Goal: Communication & Community: Answer question/provide support

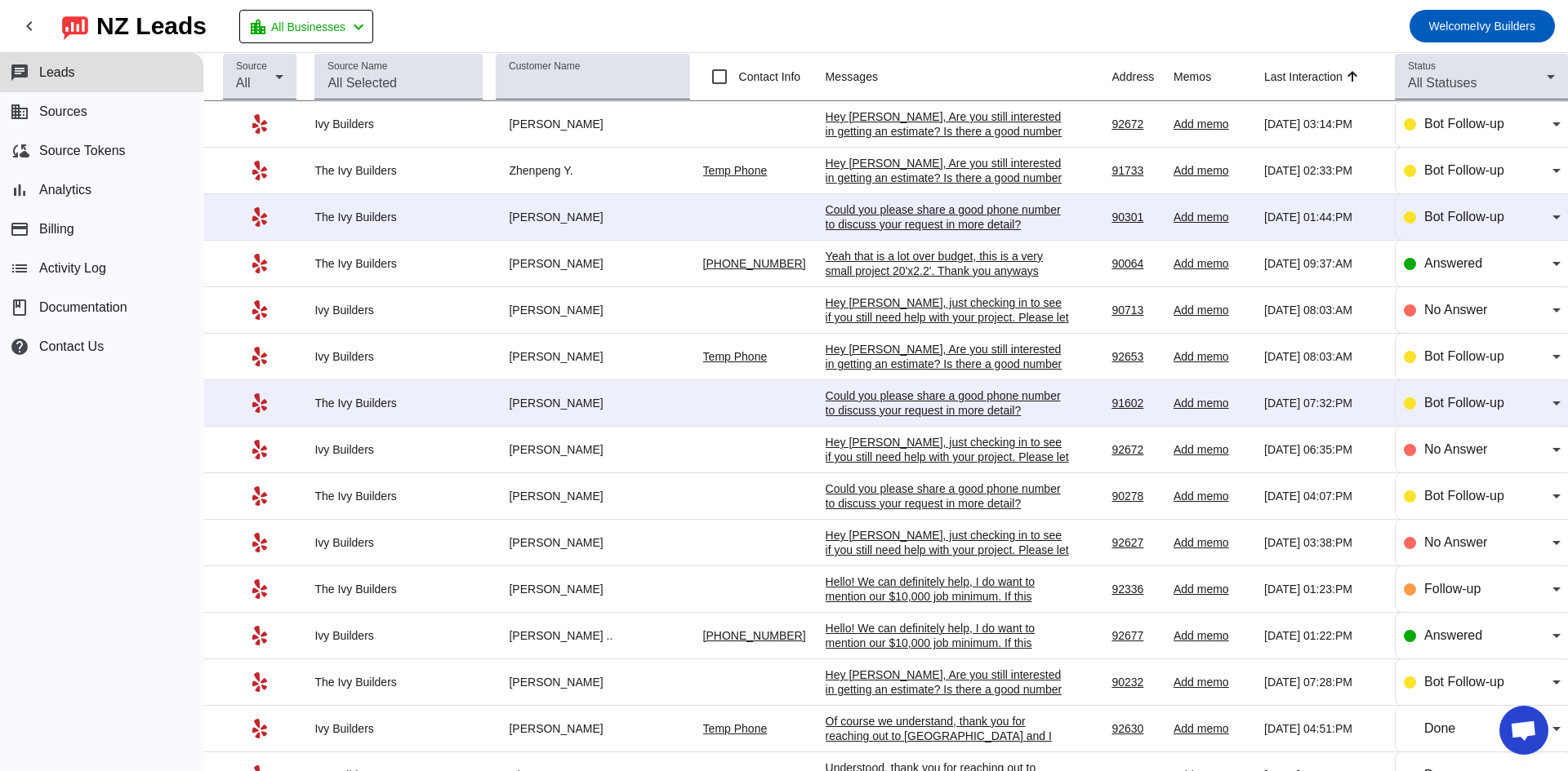
click at [871, 274] on div "Yeah that is a lot over budget, this is a very small project 20'x2.2'. Thank yo…" at bounding box center [948, 264] width 245 height 29
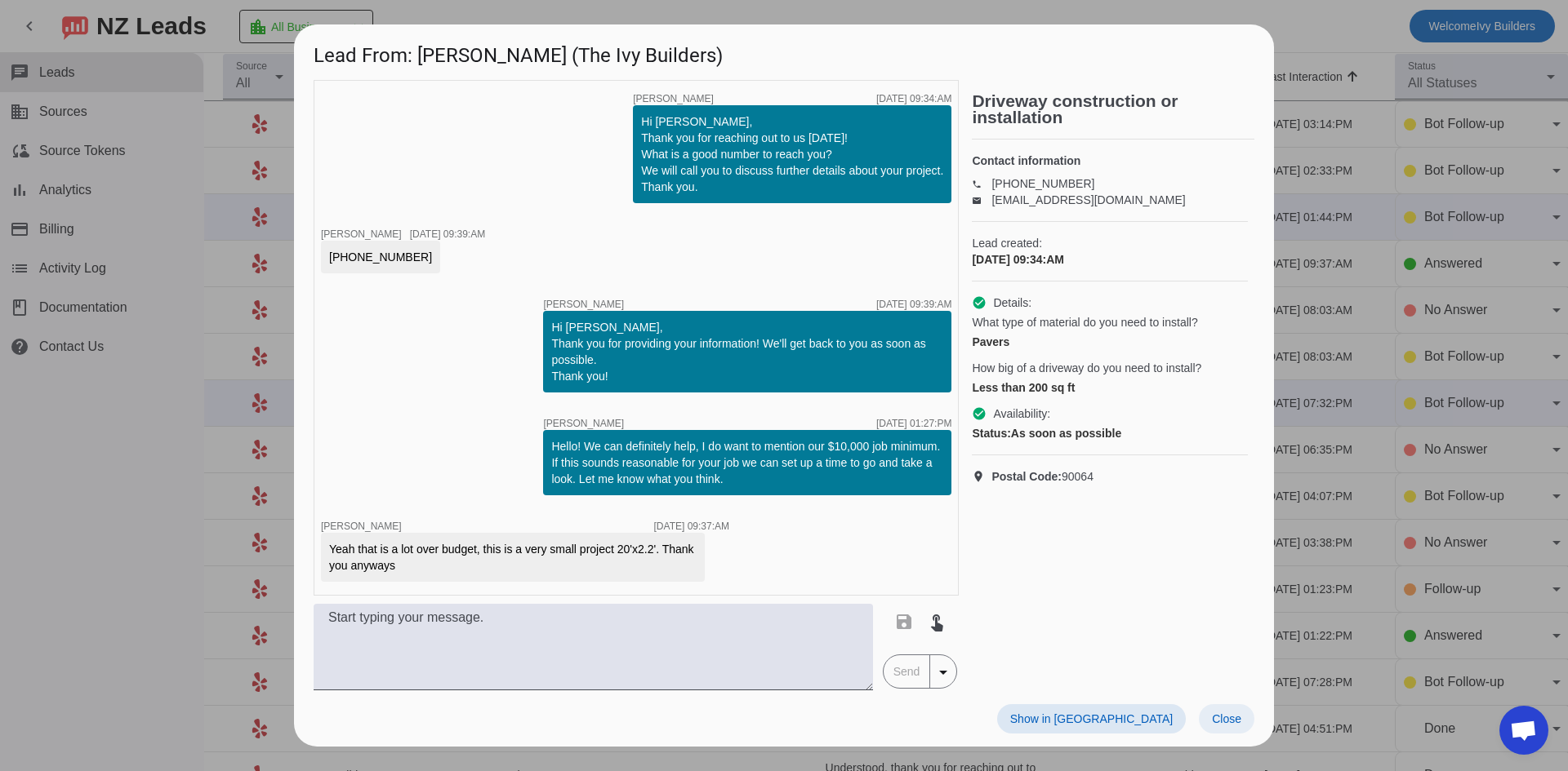
click at [1230, 708] on span at bounding box center [1227, 719] width 56 height 29
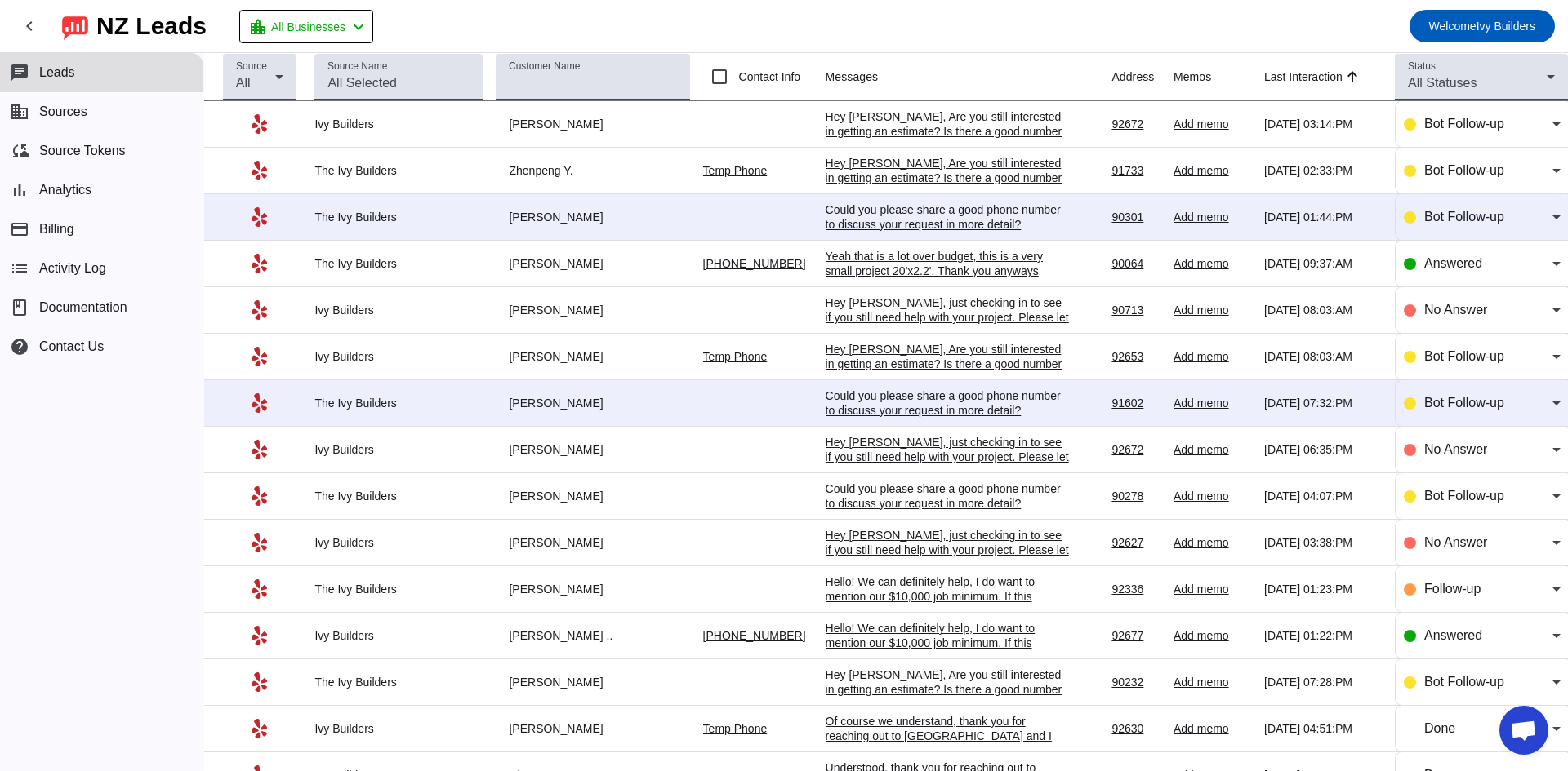
click at [1379, 265] on td "[DATE] 09:37:AM" at bounding box center [1329, 263] width 131 height 46
click at [1395, 265] on div "Answered" at bounding box center [1482, 263] width 173 height 46
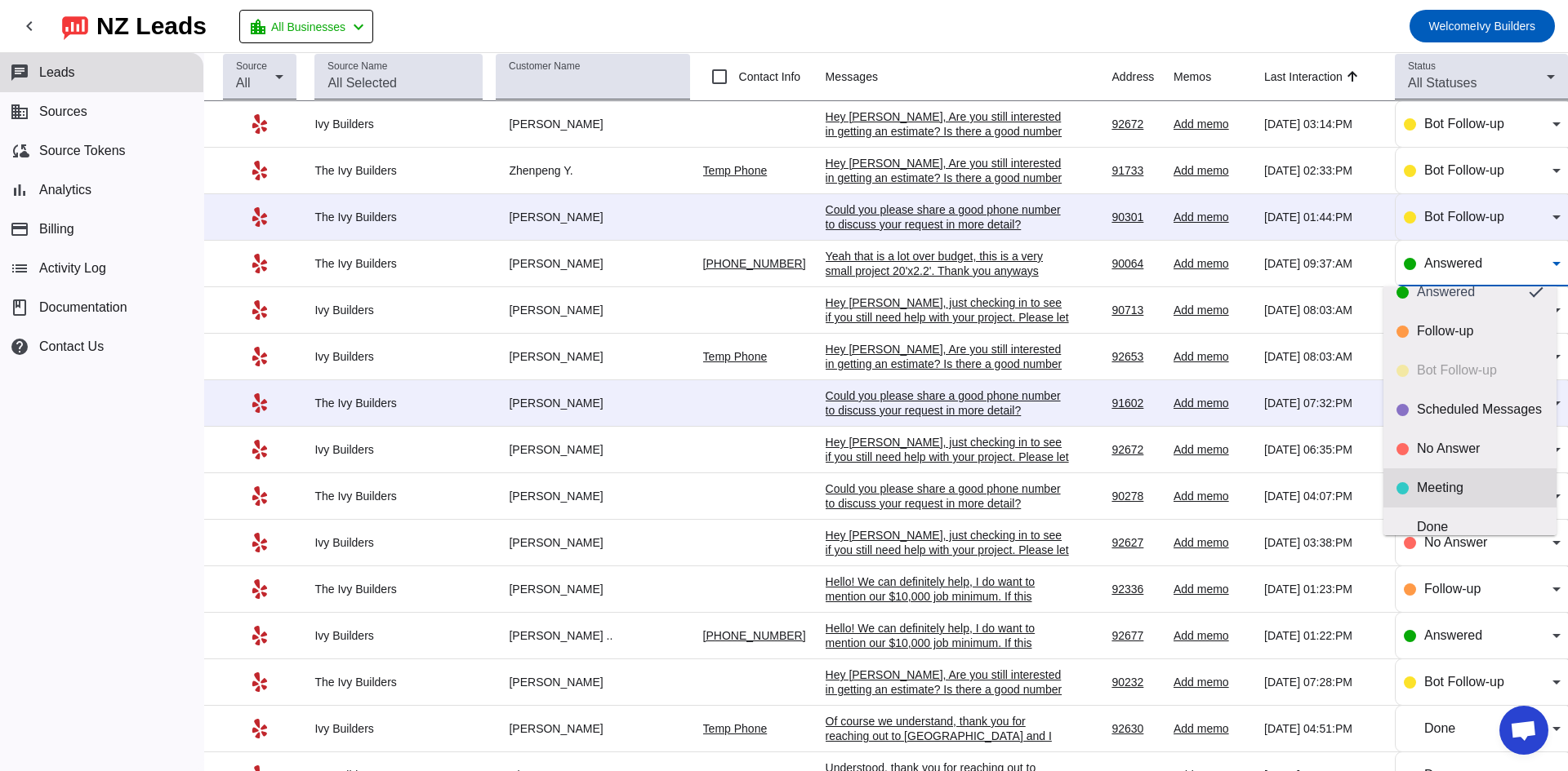
scroll to position [38, 0]
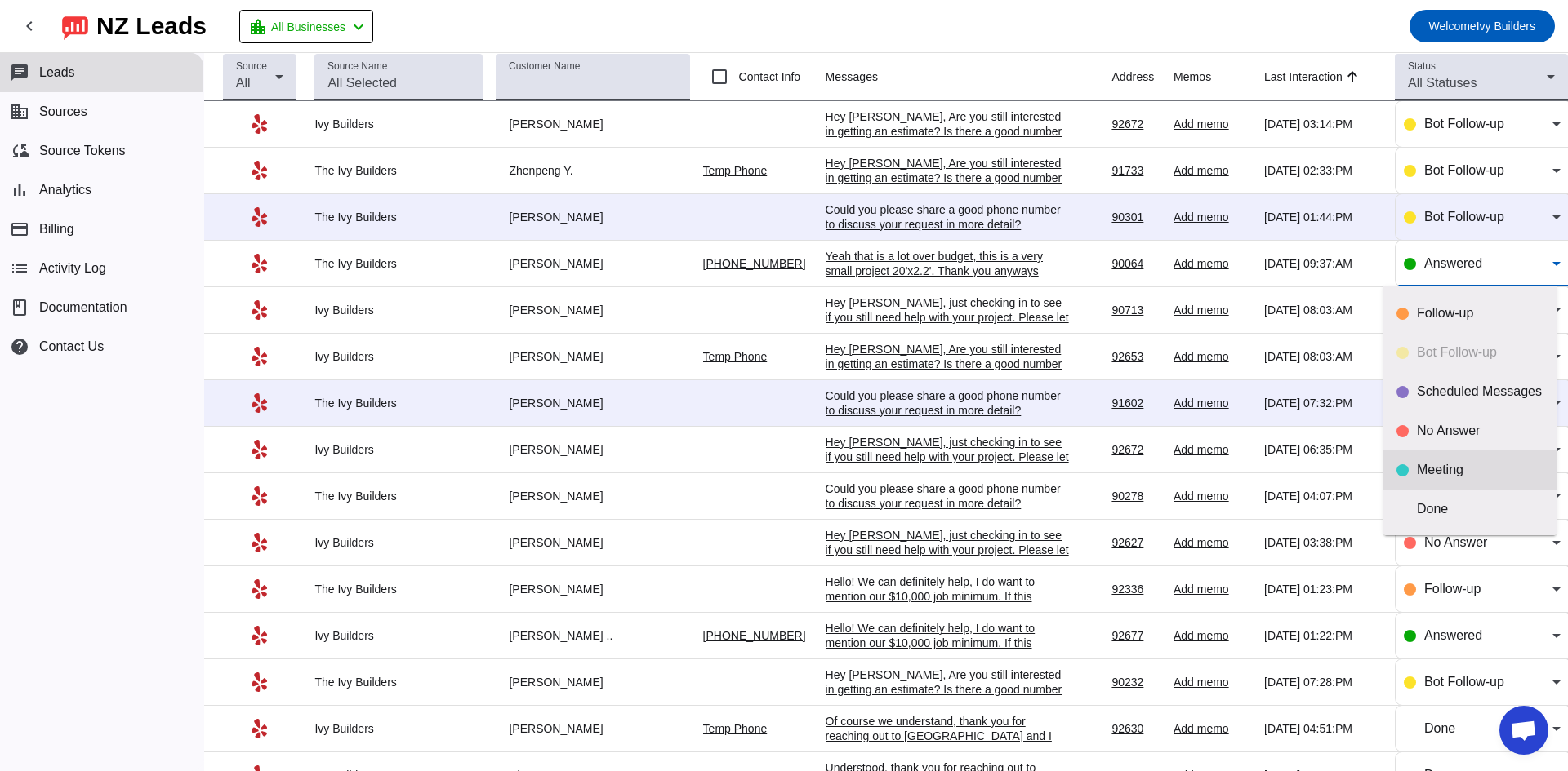
click at [1449, 522] on mat-option "Done" at bounding box center [1470, 509] width 173 height 39
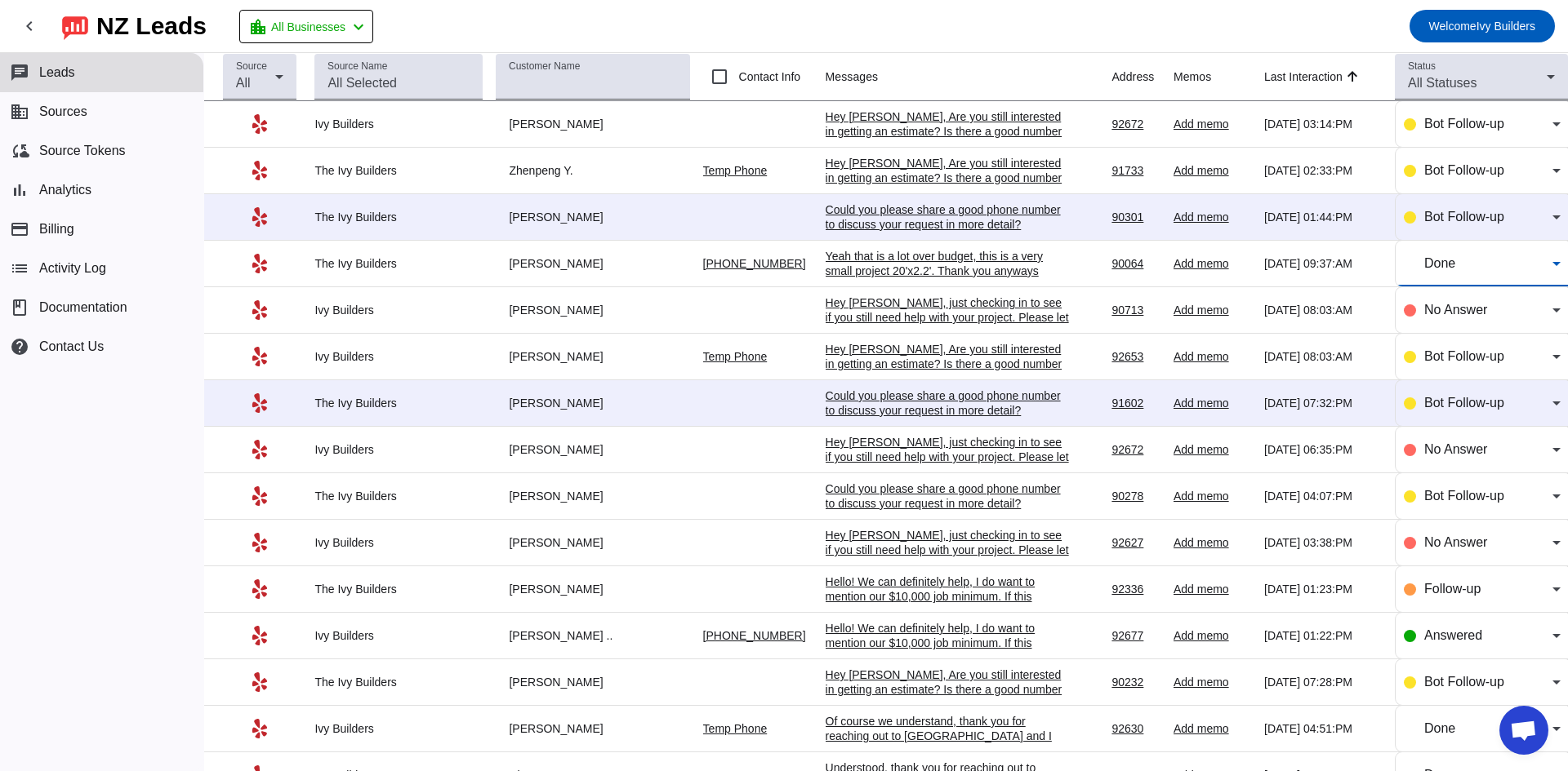
click at [914, 255] on div "Yeah that is a lot over budget, this is a very small project 20'x2.2'. Thank yo…" at bounding box center [948, 264] width 245 height 29
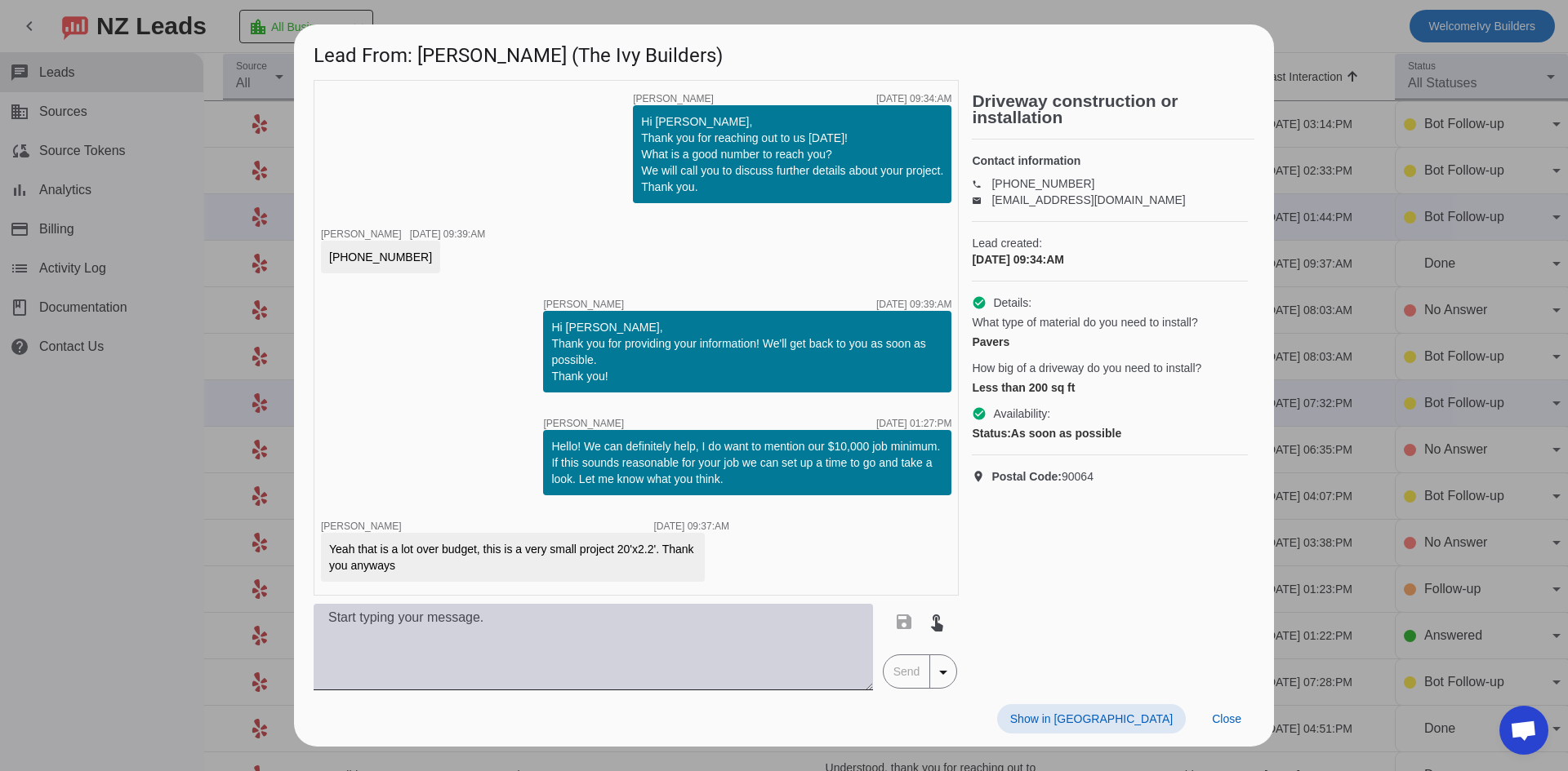
click at [656, 664] on textarea at bounding box center [594, 647] width 559 height 86
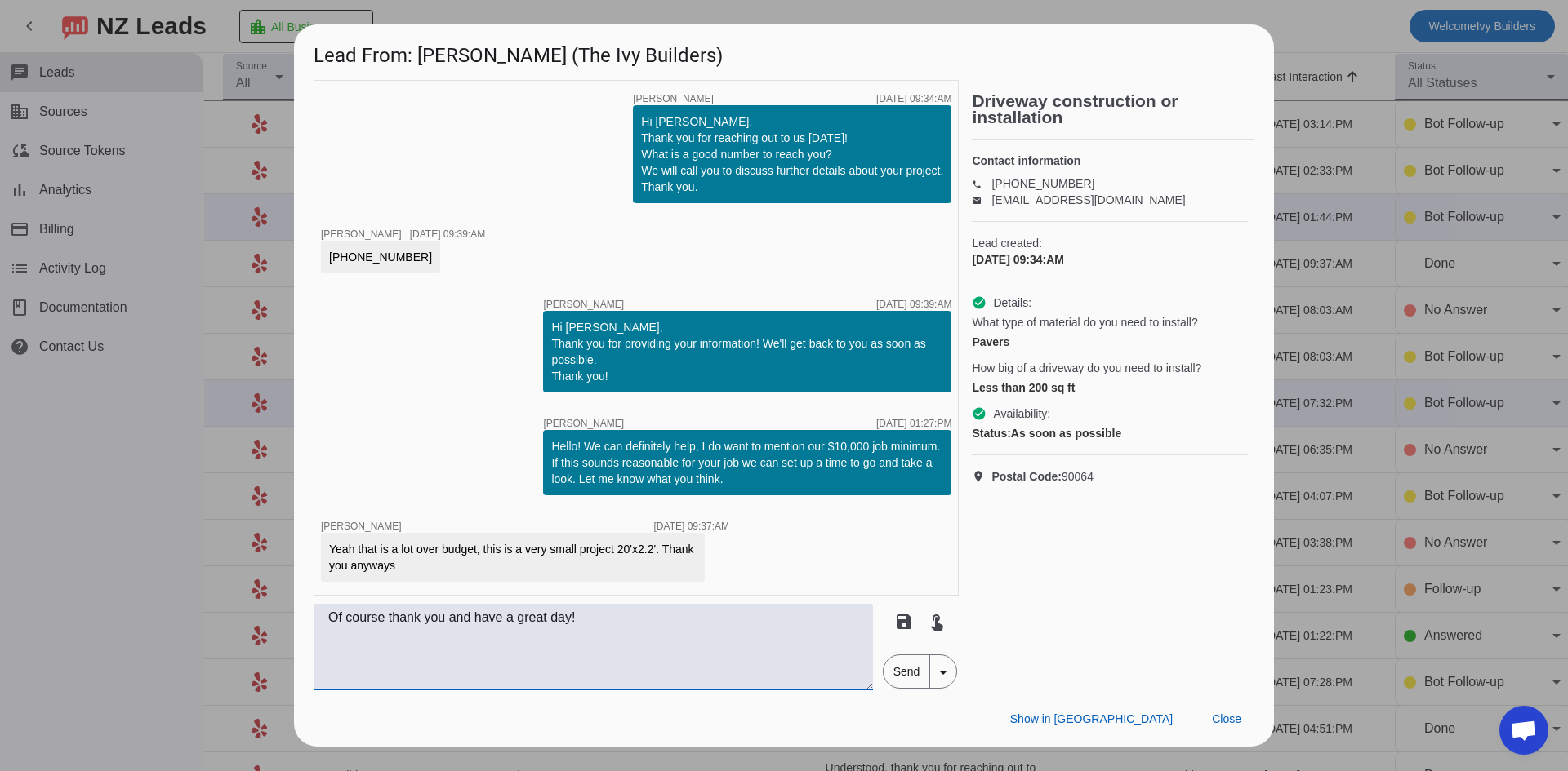
type textarea "Of course thank you and have a great day!"
click at [913, 672] on span "Send" at bounding box center [906, 671] width 46 height 32
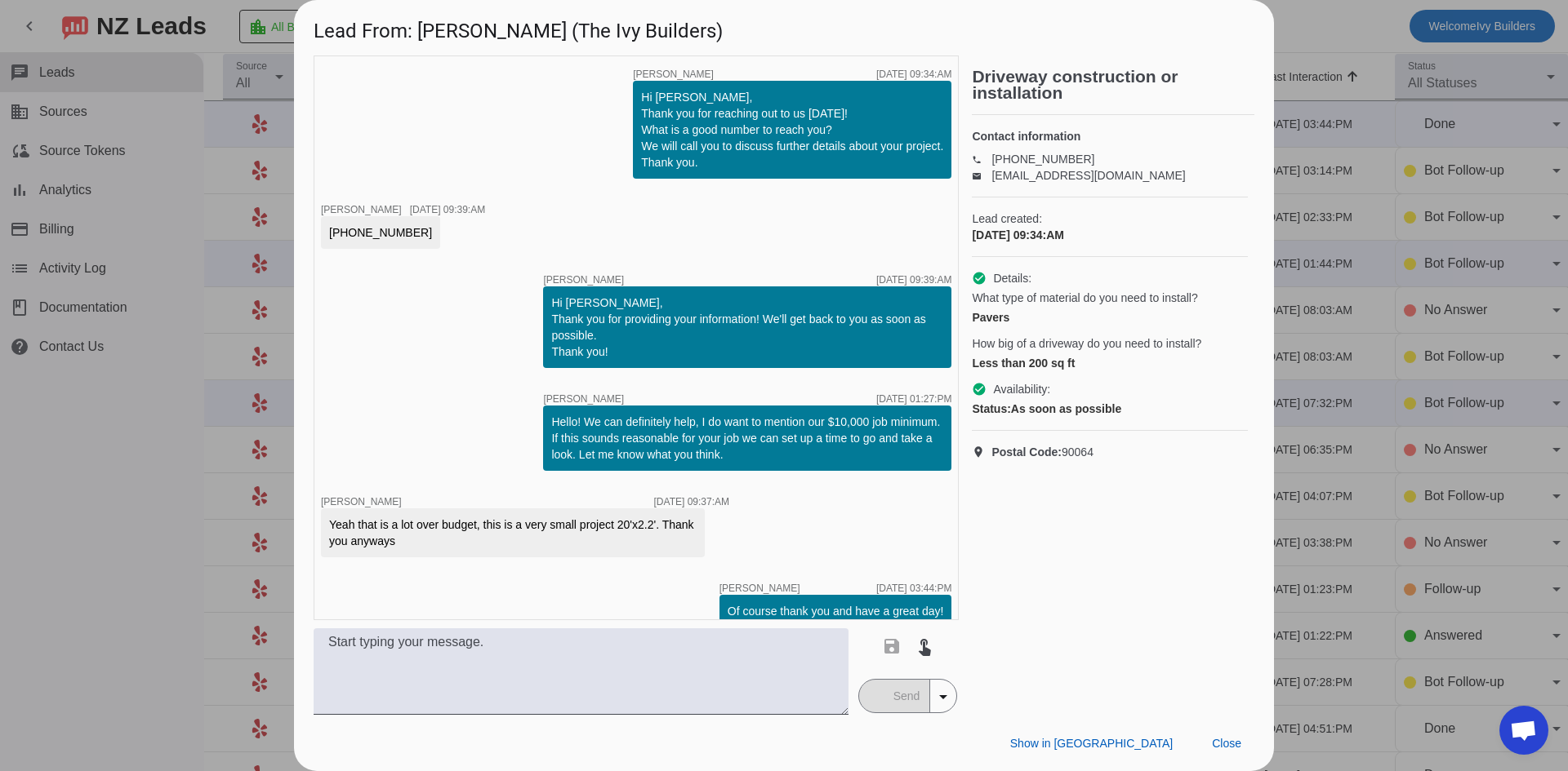
scroll to position [22, 0]
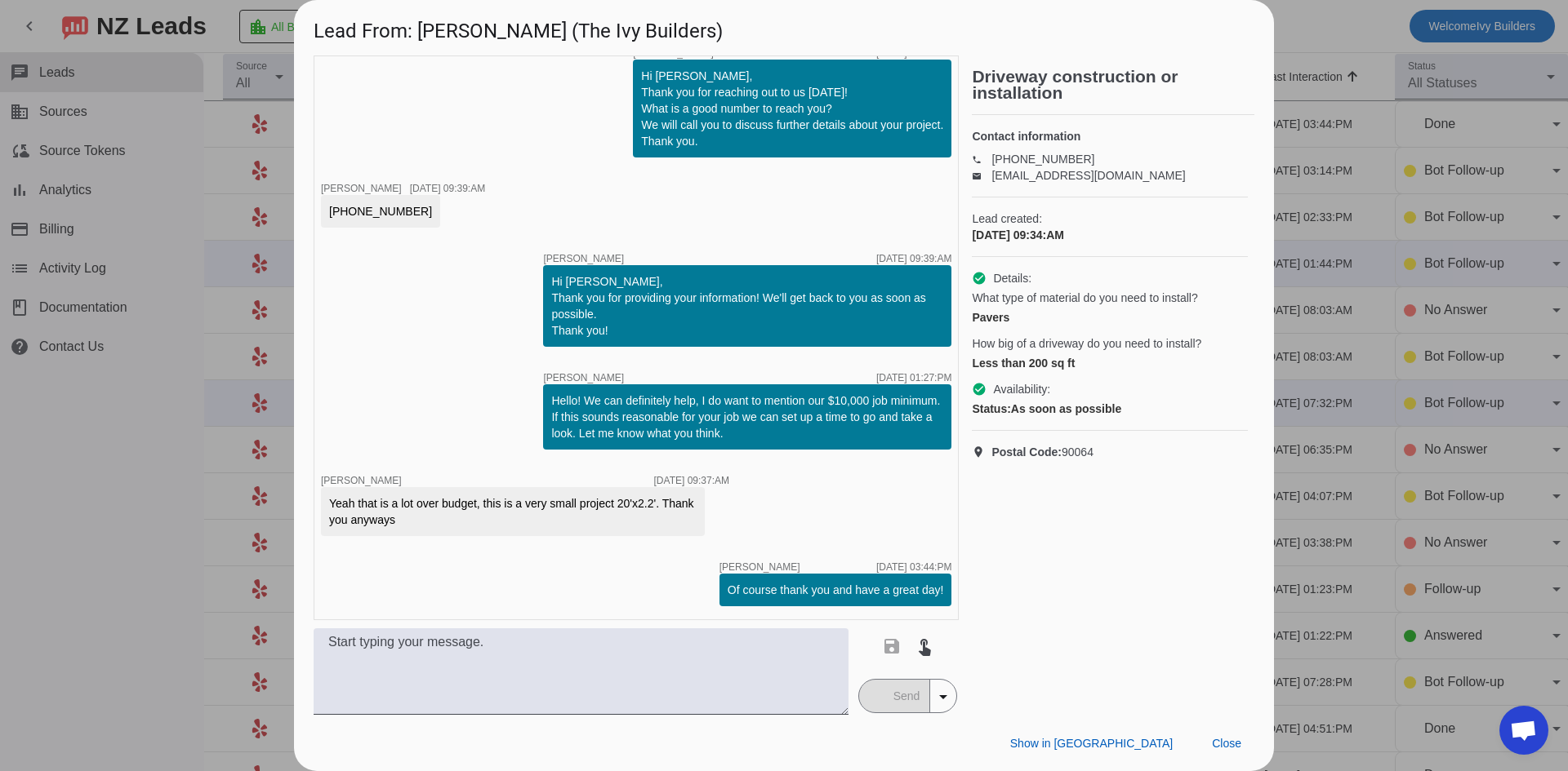
click at [1263, 759] on div "Show in Yelp Close" at bounding box center [784, 743] width 980 height 56
click at [1243, 751] on span at bounding box center [1227, 744] width 56 height 29
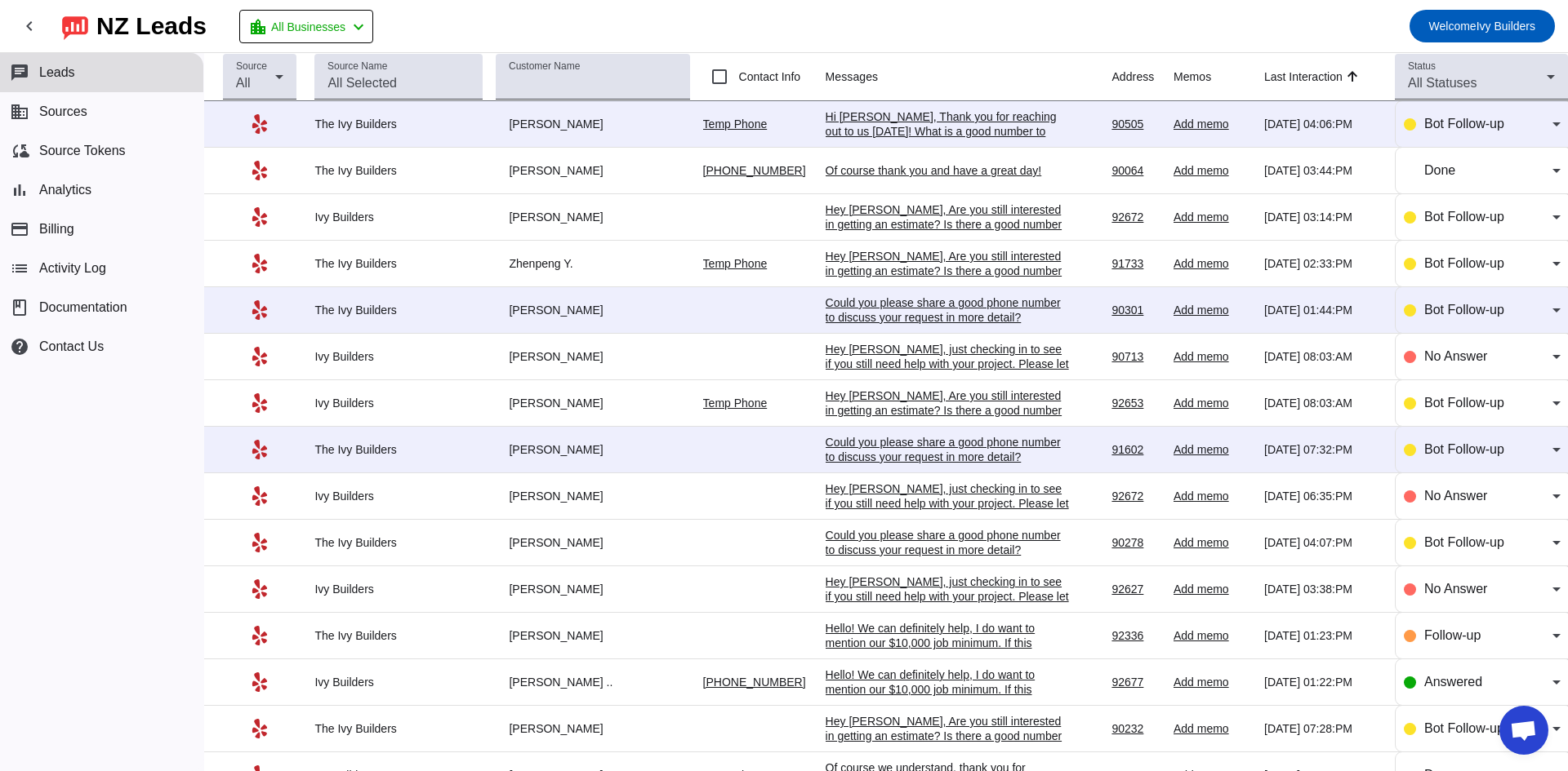
click at [992, 133] on div "Hi [PERSON_NAME], Thank you for reaching out to us [DATE]! What is a good numbe…" at bounding box center [948, 139] width 245 height 59
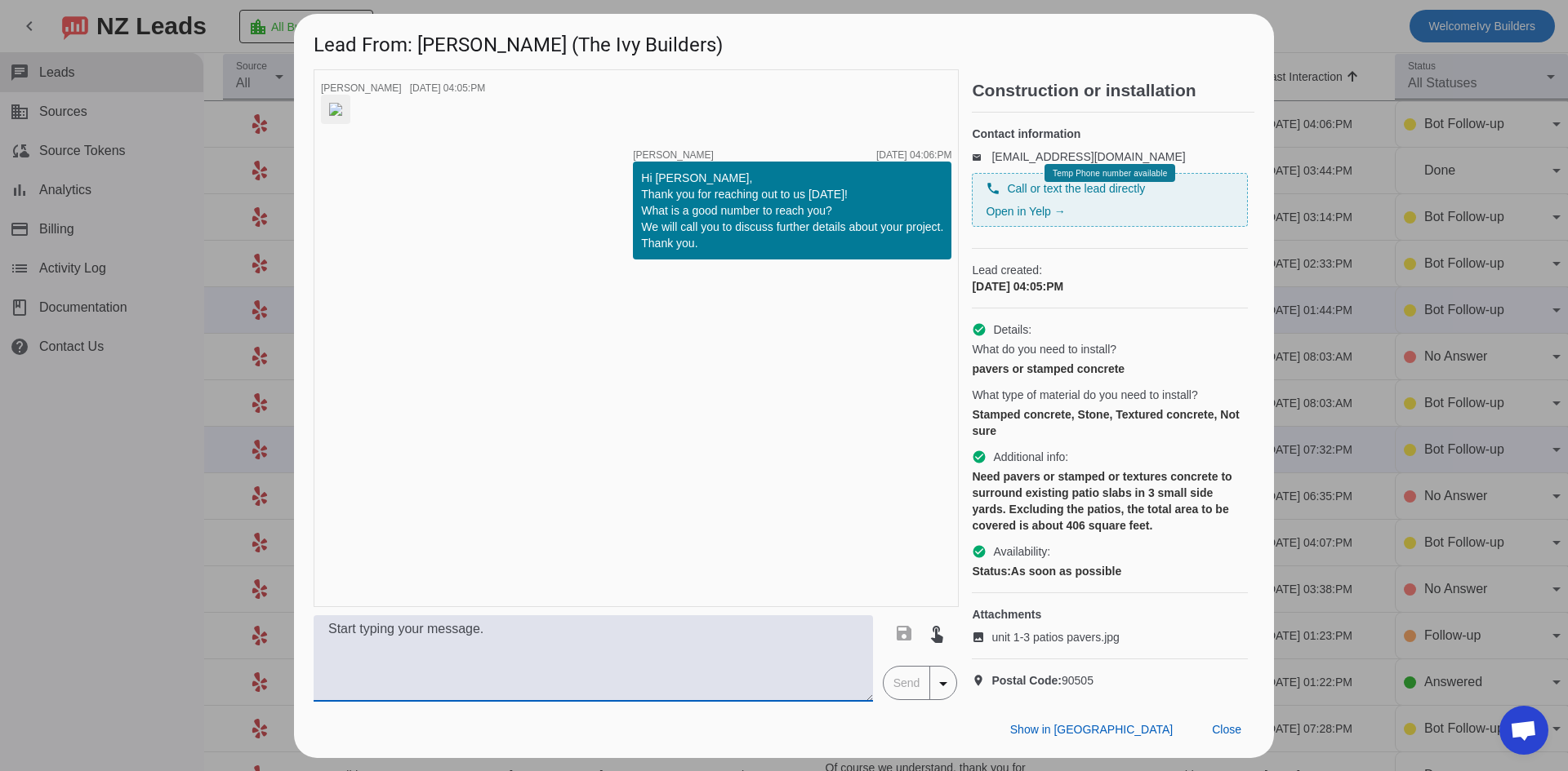
click at [631, 669] on textarea at bounding box center [594, 658] width 559 height 86
paste textarea "Hello! We can definitely help, I do want to mention our $10,000 job minimum. If…"
type textarea "Hello! We can definitely help, I do want to mention our $10,000 job minimum. If…"
click at [897, 699] on span "Send" at bounding box center [906, 683] width 46 height 32
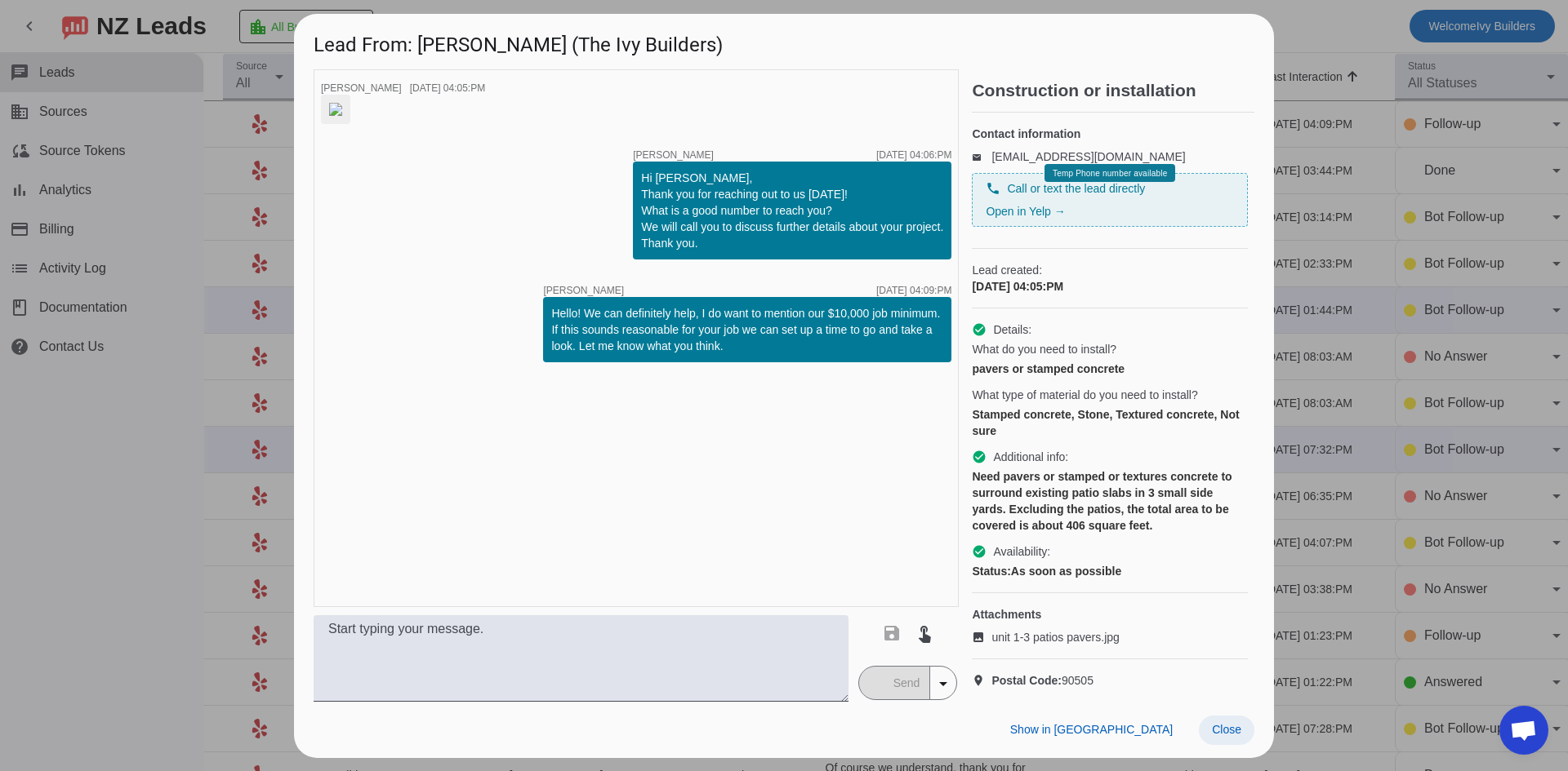
click at [1231, 737] on span "Close" at bounding box center [1227, 729] width 29 height 13
